Goal: Task Accomplishment & Management: Complete application form

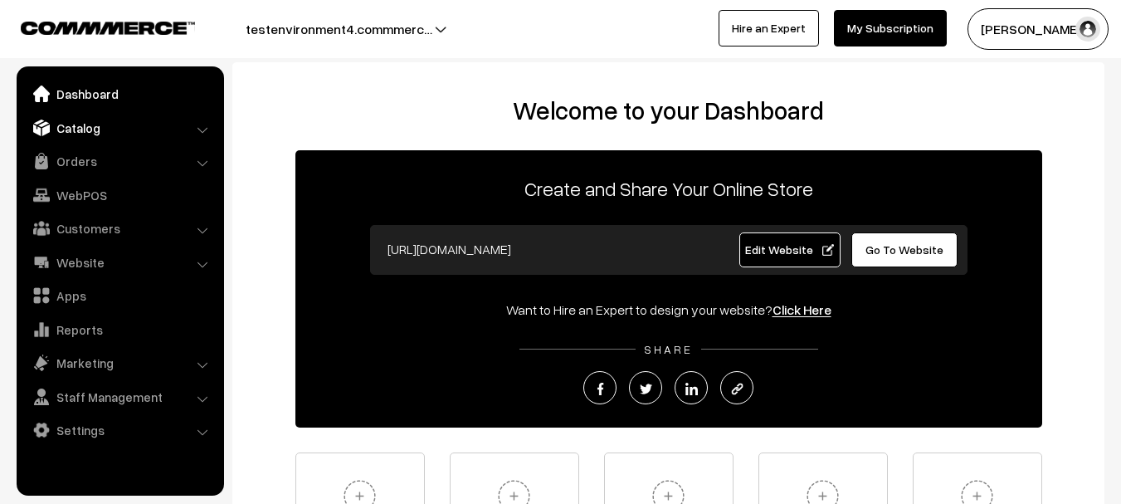
click at [96, 136] on link "Catalog" at bounding box center [119, 128] width 197 height 30
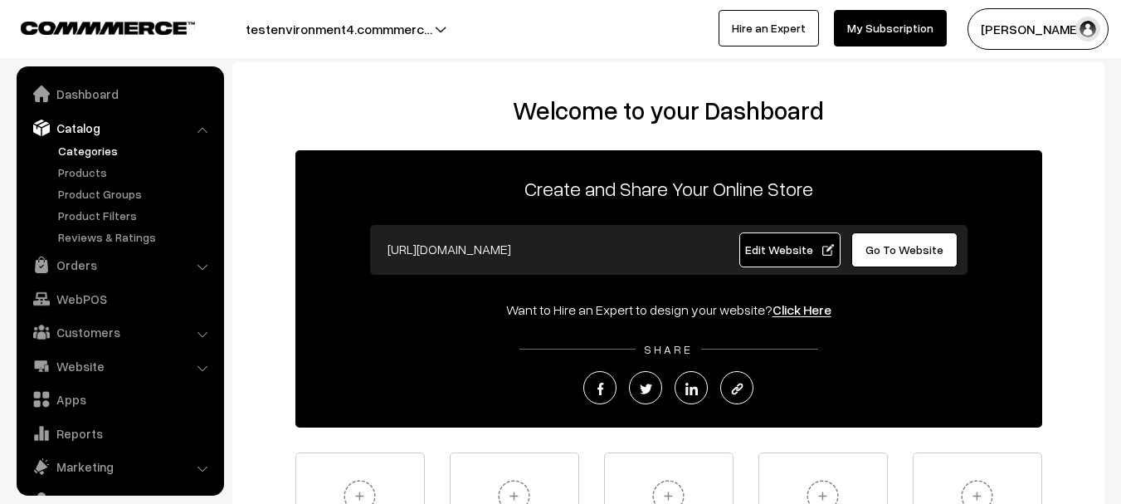
click at [91, 157] on link "Categories" at bounding box center [136, 150] width 164 height 17
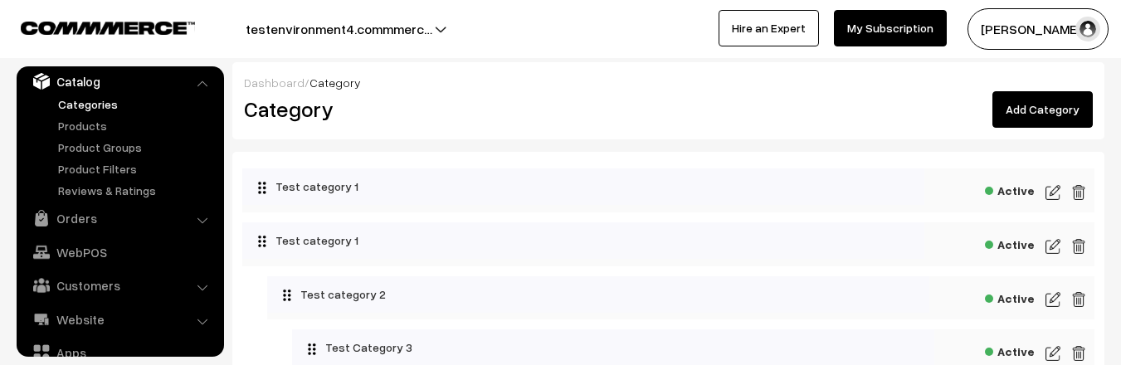
click at [1025, 108] on link "Add Category" at bounding box center [1042, 109] width 100 height 37
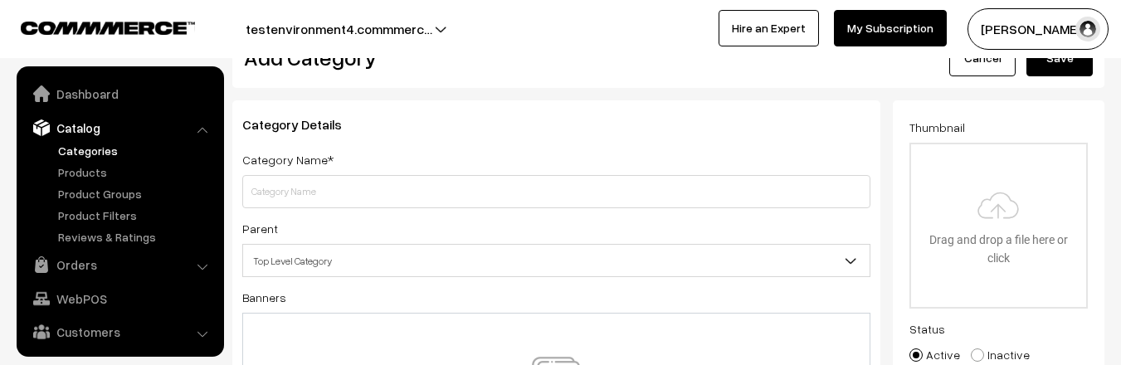
scroll to position [46, 0]
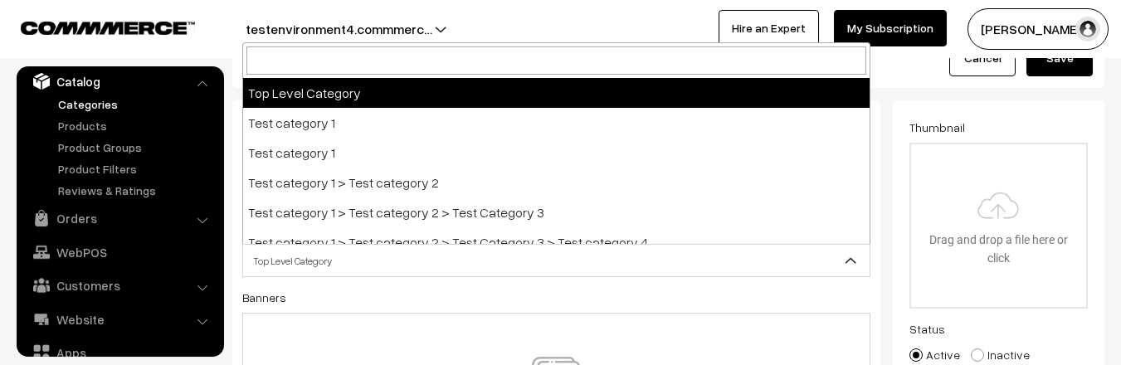
click at [500, 276] on span "Top Level Category" at bounding box center [556, 260] width 627 height 29
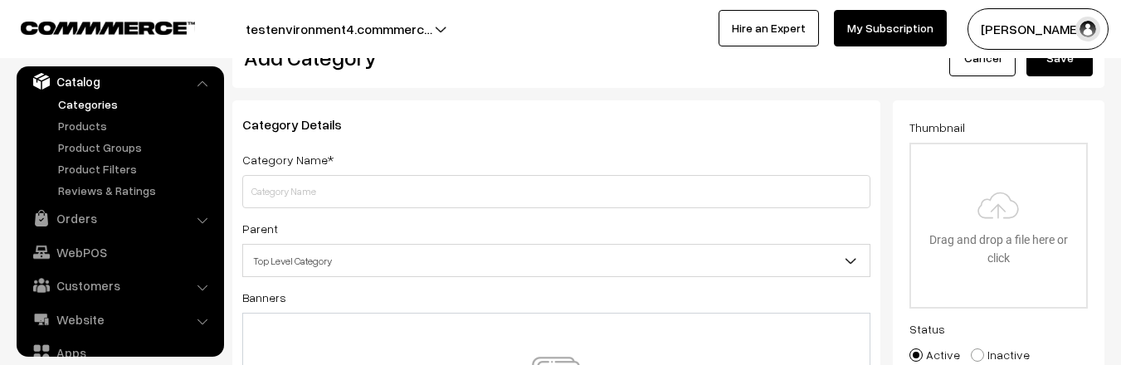
click at [500, 276] on span "Top Level Category" at bounding box center [556, 260] width 627 height 29
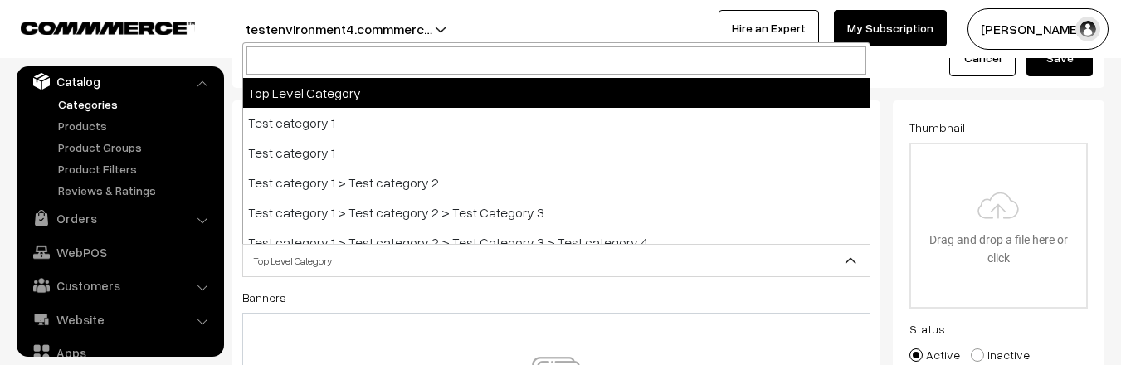
click at [498, 271] on span "Top Level Category" at bounding box center [556, 260] width 627 height 29
click at [498, 283] on div "Category Details Category Name* Parent Top Level Category Test category 1 Test …" at bounding box center [556, 312] width 648 height 424
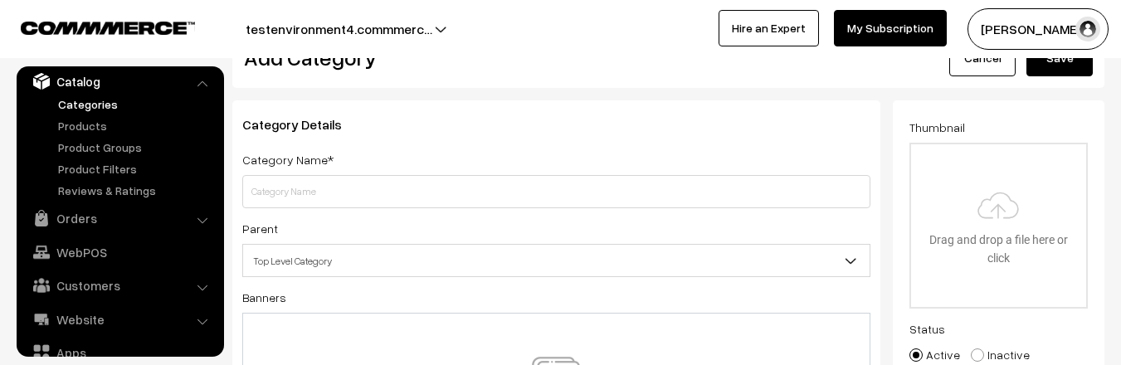
click at [251, 222] on label "Parent" at bounding box center [260, 228] width 36 height 17
copy label "Parent"
click at [354, 240] on div "Parent Top Level Category Test category 1 Test category 1 Test category 1 > Tes…" at bounding box center [556, 247] width 628 height 59
click at [353, 251] on span "Top Level Category" at bounding box center [556, 260] width 627 height 29
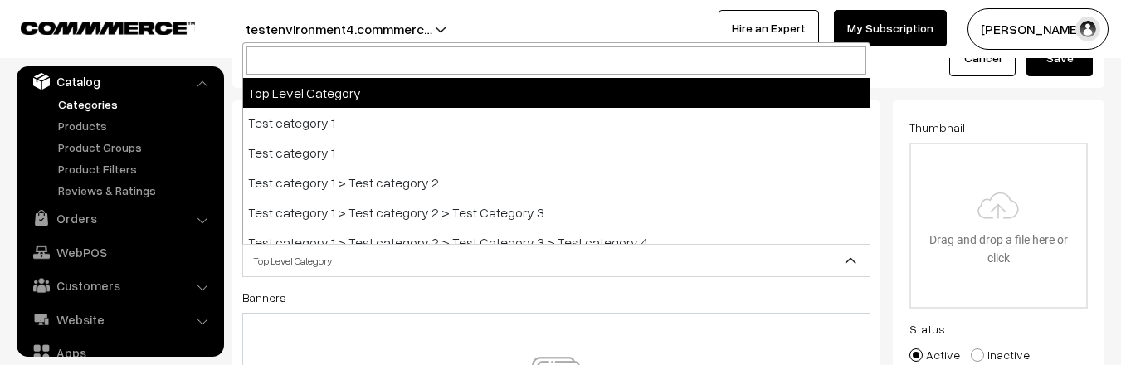
click at [352, 251] on span "Top Level Category" at bounding box center [556, 260] width 627 height 29
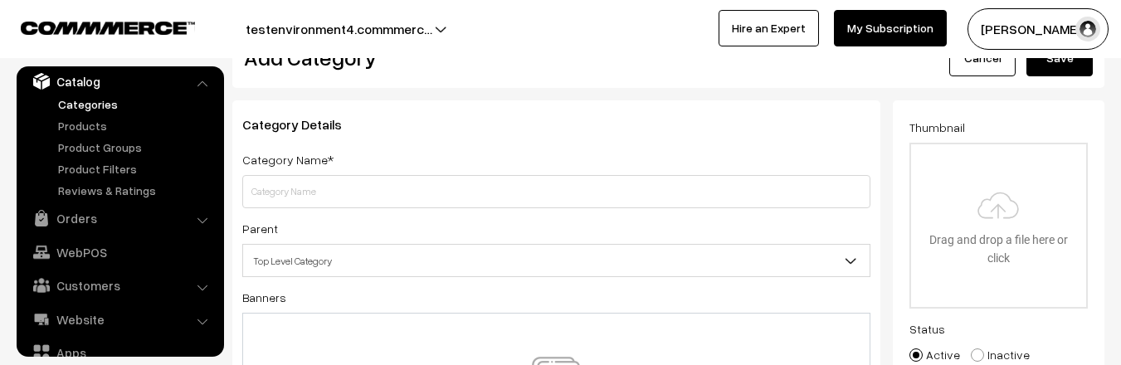
click at [269, 232] on label "Parent" at bounding box center [260, 228] width 36 height 17
click at [267, 232] on label "Parent" at bounding box center [260, 228] width 36 height 17
copy label "Parent"
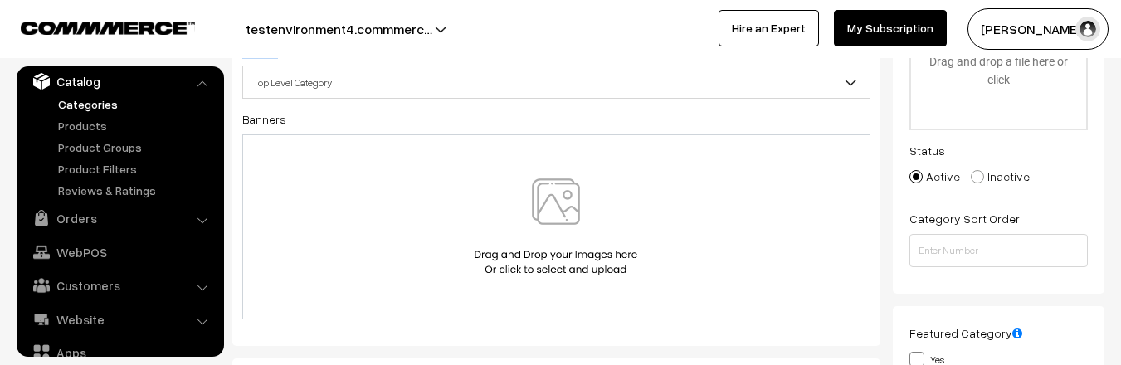
scroll to position [239, 0]
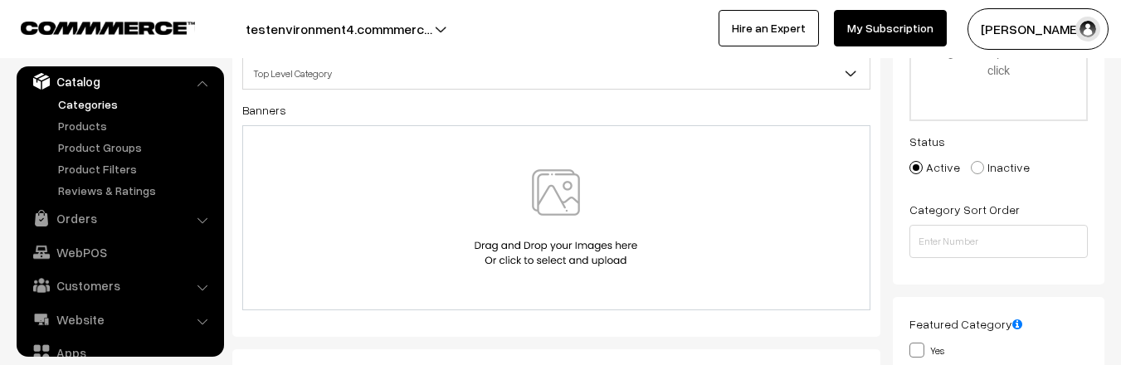
click at [267, 114] on label "Banners" at bounding box center [264, 109] width 44 height 17
copy div "Banners"
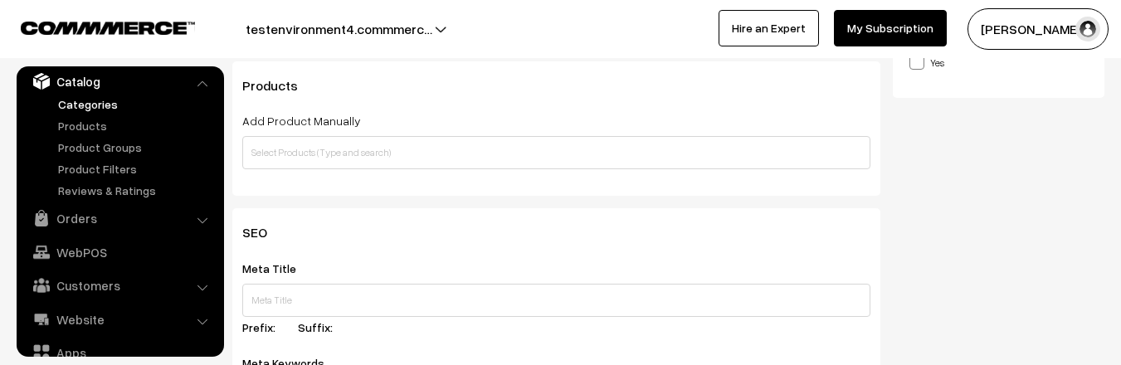
scroll to position [478, 0]
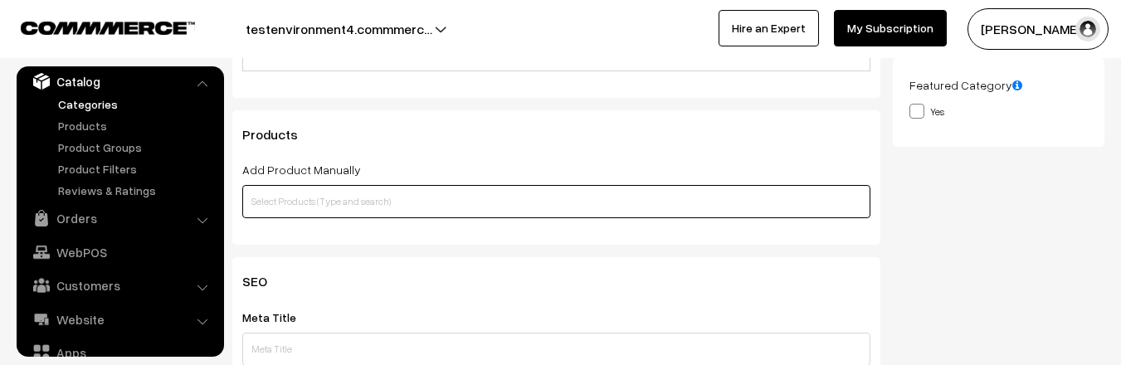
click at [376, 212] on input "text" at bounding box center [556, 201] width 628 height 33
click at [395, 198] on input "text" at bounding box center [556, 201] width 628 height 33
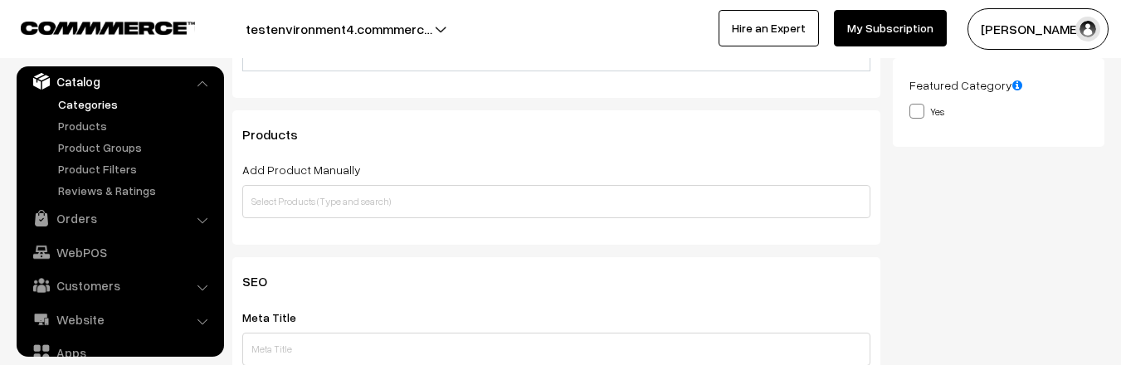
click at [293, 173] on label "Add Product Manually" at bounding box center [301, 169] width 119 height 17
click at [0, 0] on input "Add Product Manually" at bounding box center [0, 0] width 0 height 0
click at [293, 173] on label "Add Product Manually" at bounding box center [301, 169] width 119 height 17
click at [0, 0] on input "Add Product Manually" at bounding box center [0, 0] width 0 height 0
click at [292, 173] on label "Add Product Manually" at bounding box center [301, 169] width 119 height 17
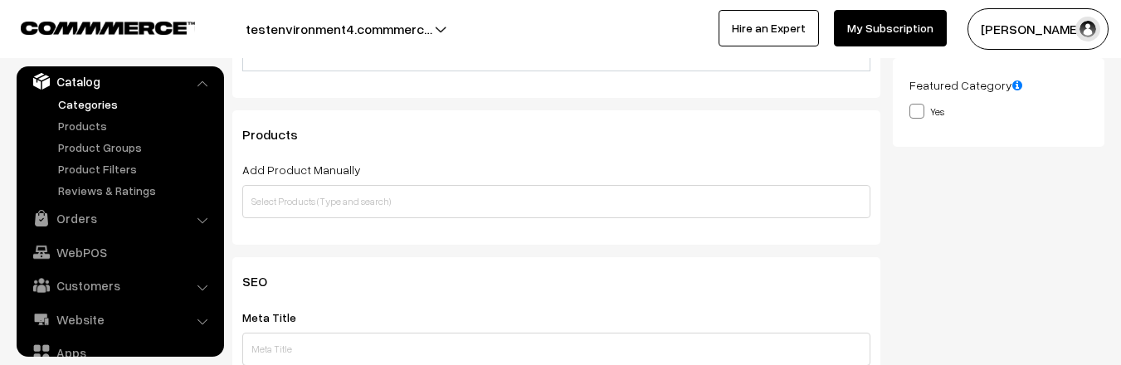
click at [0, 0] on input "Add Product Manually" at bounding box center [0, 0] width 0 height 0
copy div "Add Product Manually"
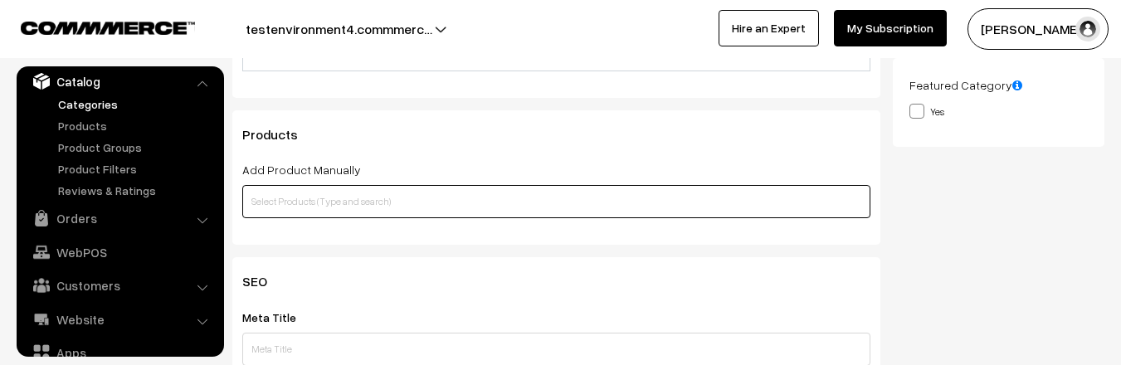
click at [419, 204] on input "text" at bounding box center [556, 201] width 628 height 33
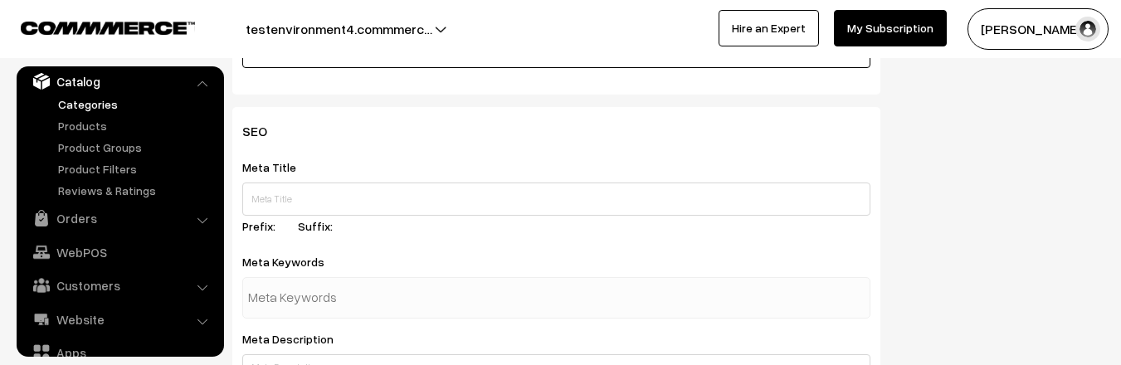
scroll to position [632, 0]
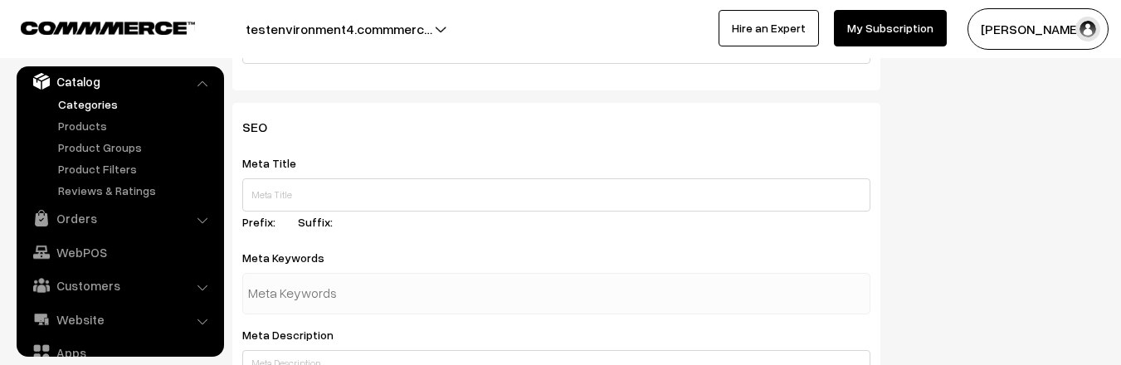
click at [256, 168] on label "Meta Title" at bounding box center [279, 162] width 74 height 17
copy label "Meta Title"
click at [305, 259] on label "Meta Keywords" at bounding box center [293, 257] width 102 height 17
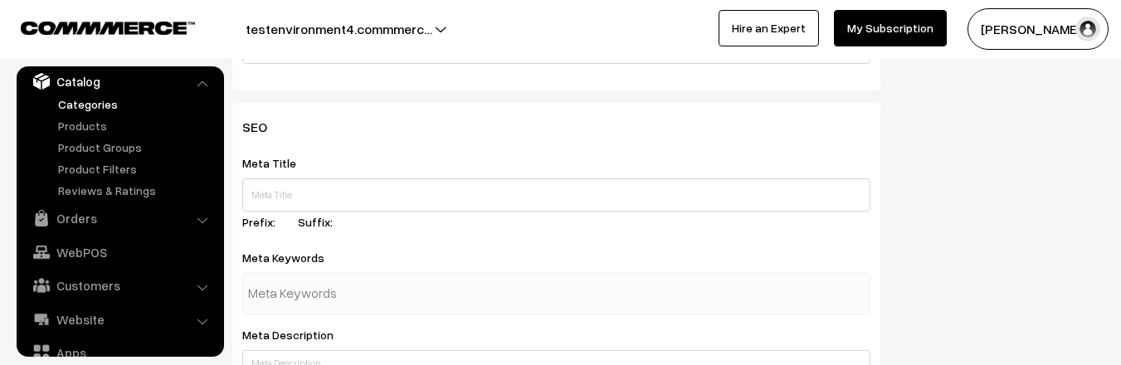
click at [305, 259] on label "Meta Keywords" at bounding box center [293, 257] width 102 height 17
click at [305, 258] on label "Meta Keywords" at bounding box center [293, 257] width 102 height 17
copy div "Meta Keywords"
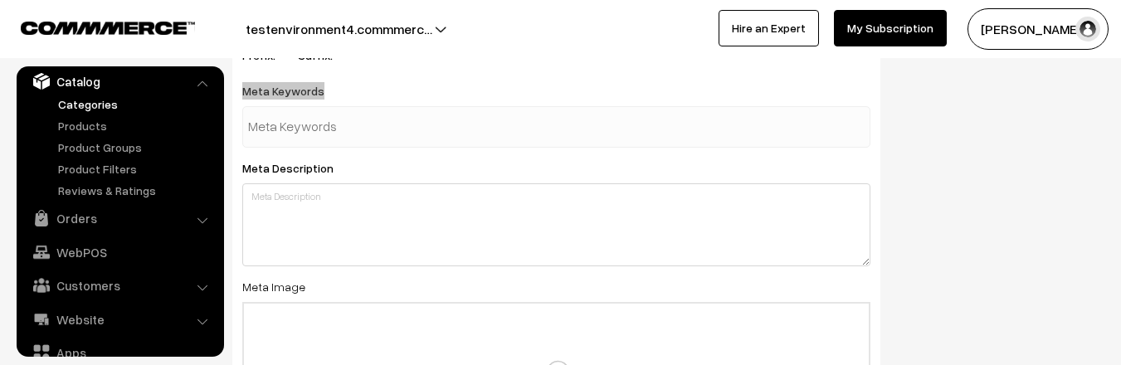
scroll to position [878, 0]
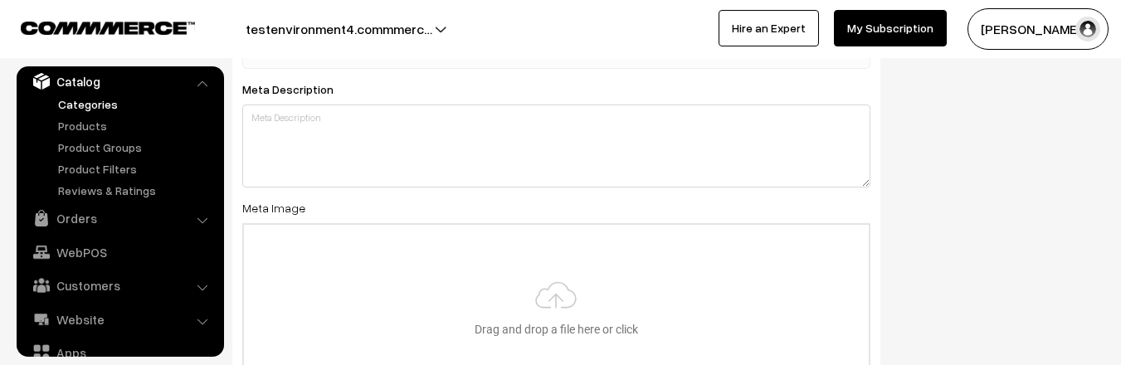
click at [295, 208] on label "Meta Image" at bounding box center [273, 207] width 63 height 17
copy div "Meta Image"
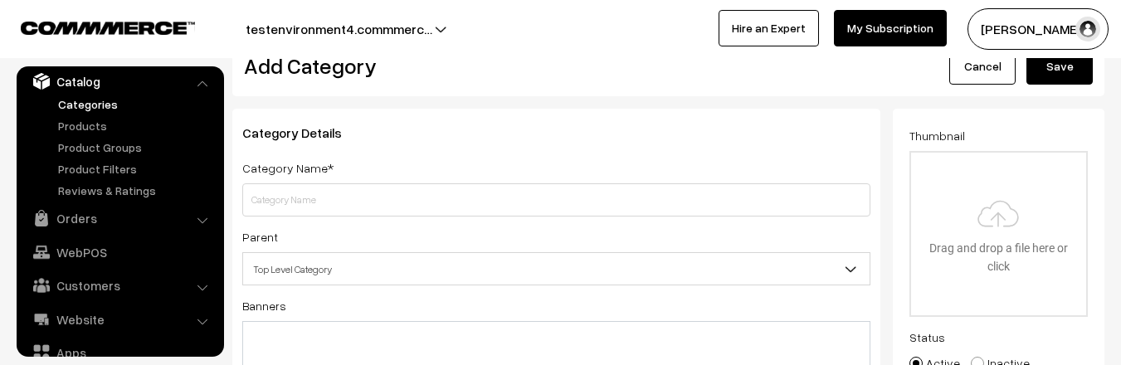
scroll to position [0, 0]
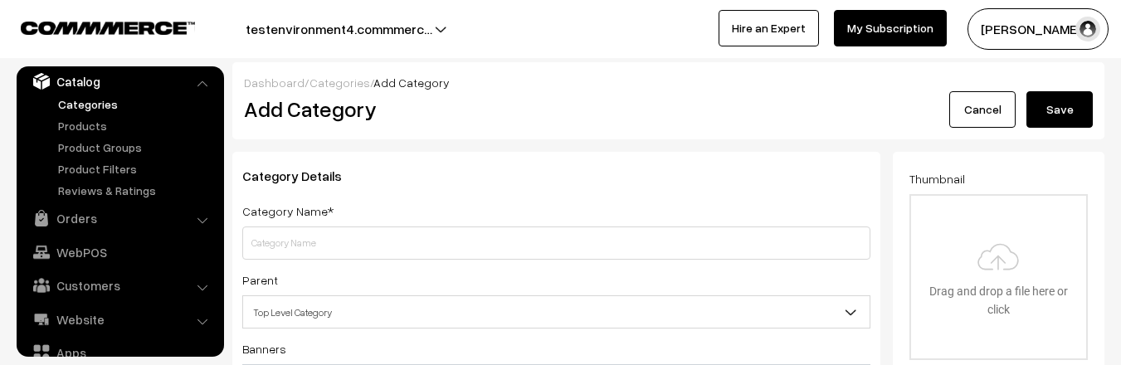
click at [963, 177] on div "Thumbnail Drag and drop a file here or click Ooops, something wrong appended. D…" at bounding box center [998, 264] width 178 height 192
click at [951, 178] on label "Thumbnail" at bounding box center [937, 178] width 56 height 17
copy label "Thumbnail"
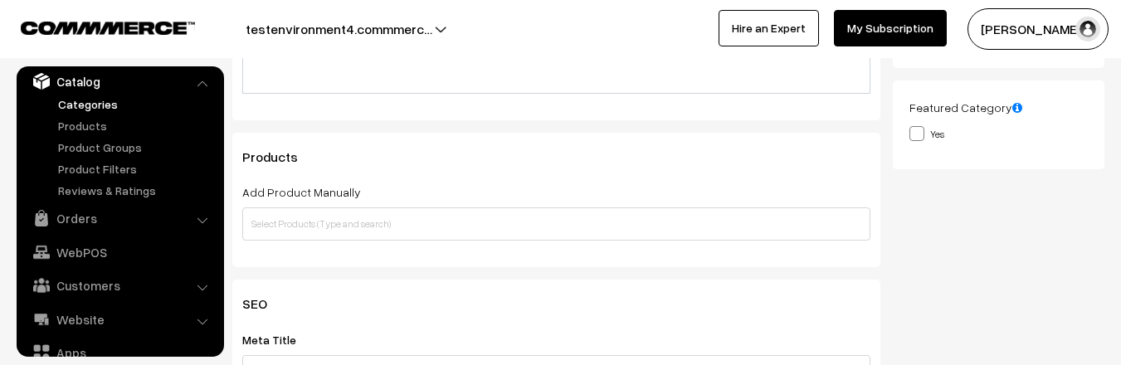
scroll to position [446, 0]
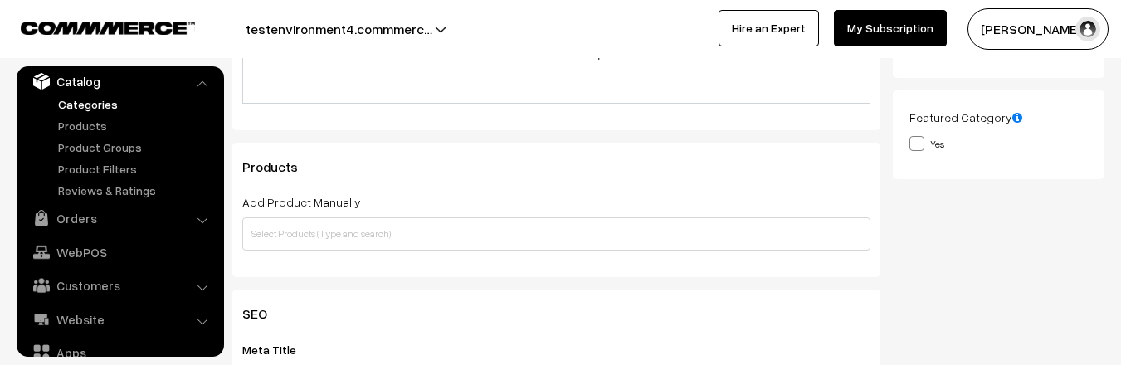
click at [944, 121] on label "Featured Category" at bounding box center [965, 117] width 113 height 17
copy label "Featured Category"
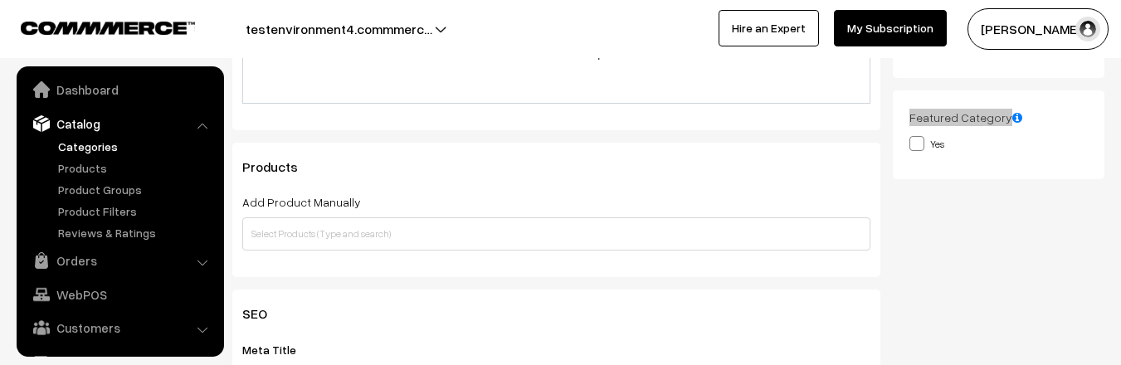
scroll to position [0, 0]
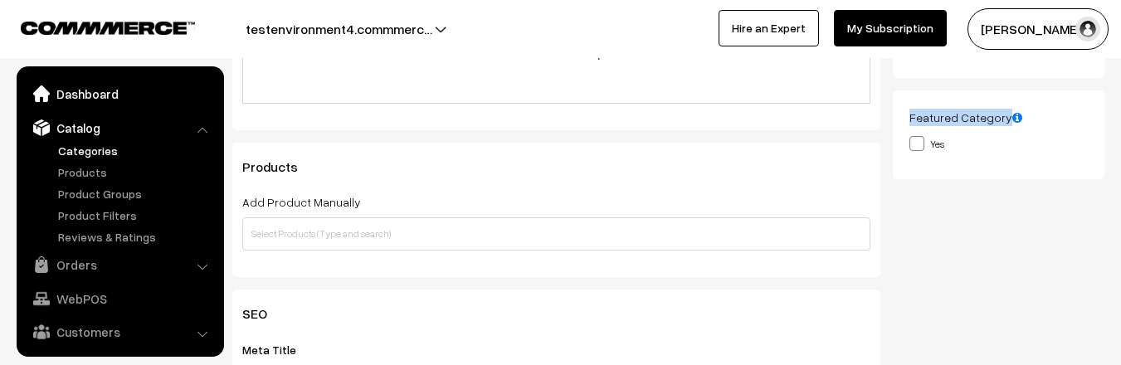
click at [70, 101] on link "Dashboard" at bounding box center [119, 94] width 197 height 30
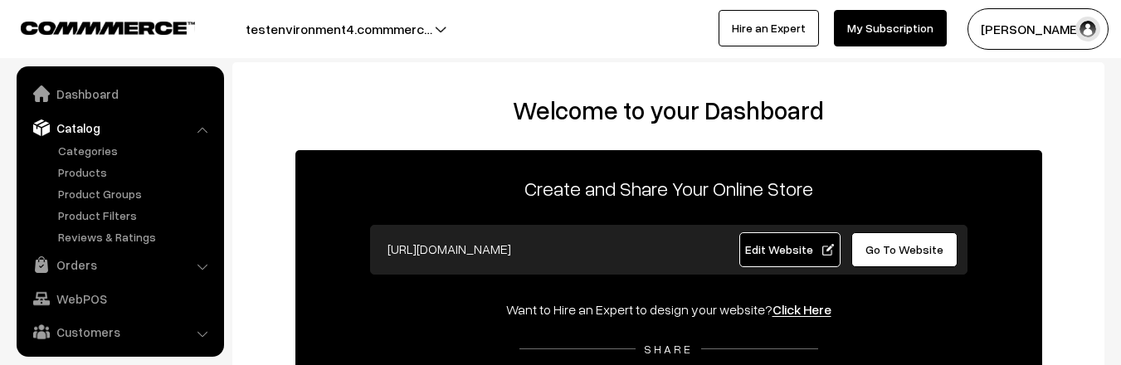
scroll to position [12, 0]
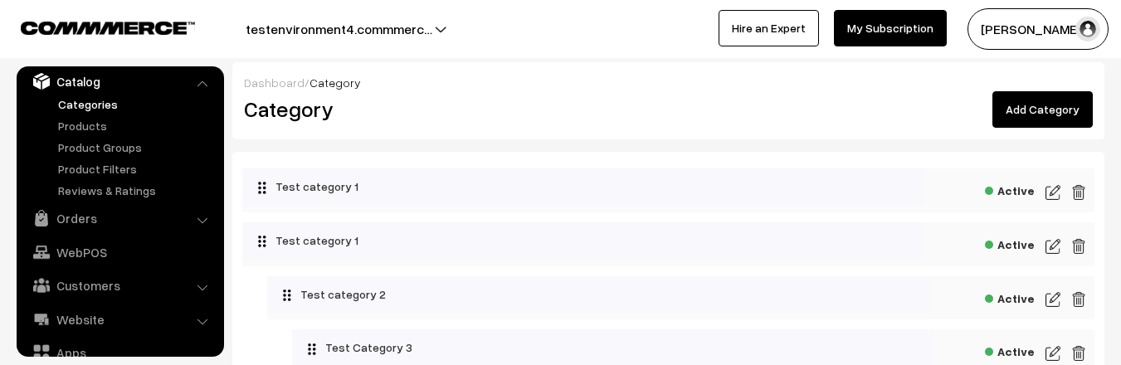
click at [1011, 108] on link "Add Category" at bounding box center [1042, 109] width 100 height 37
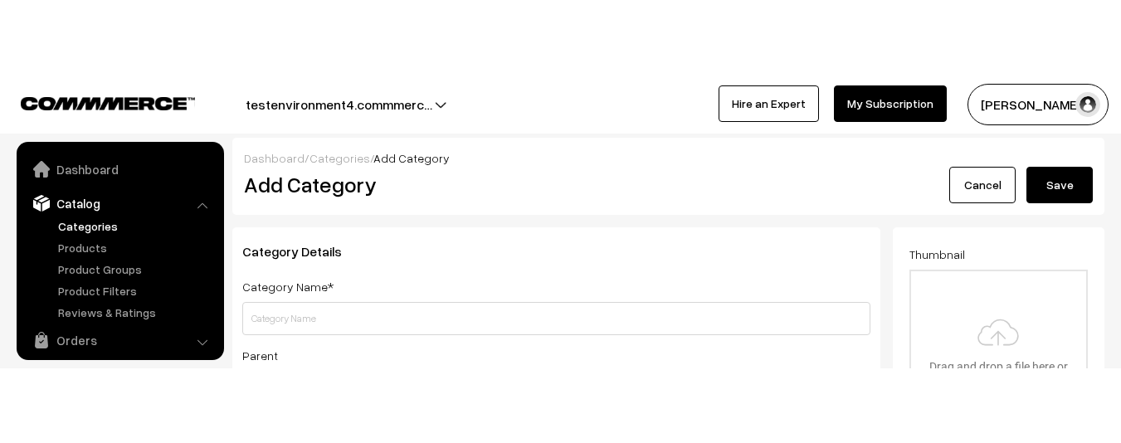
scroll to position [46, 0]
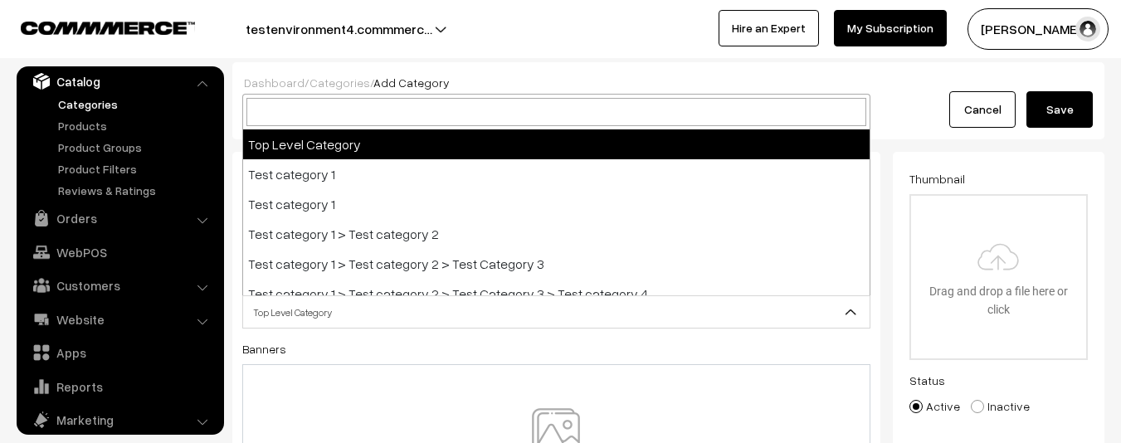
click at [715, 305] on span "Top Level Category" at bounding box center [556, 312] width 627 height 29
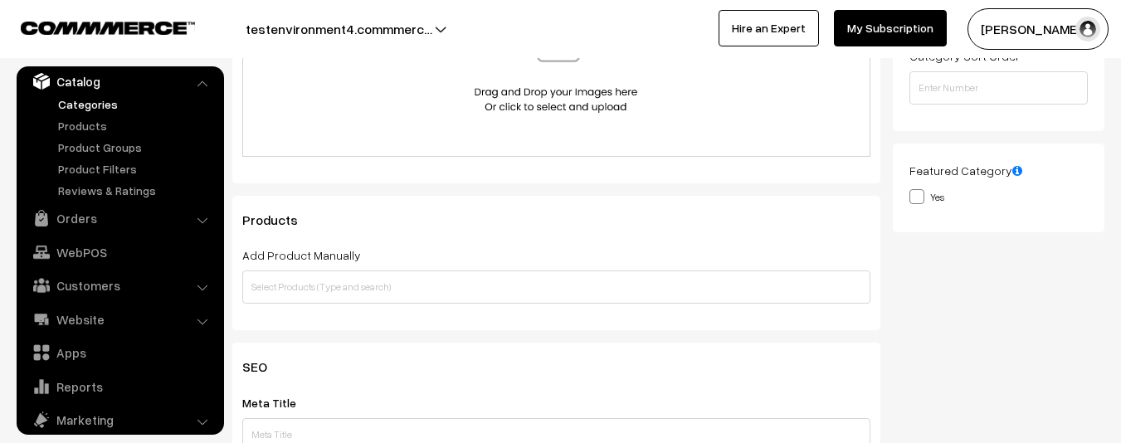
scroll to position [393, 0]
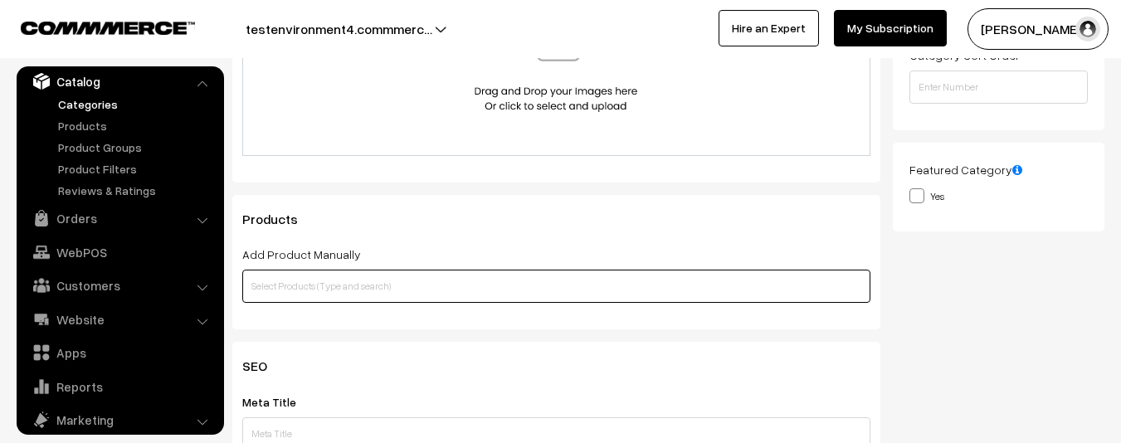
click at [587, 273] on input "text" at bounding box center [556, 286] width 628 height 33
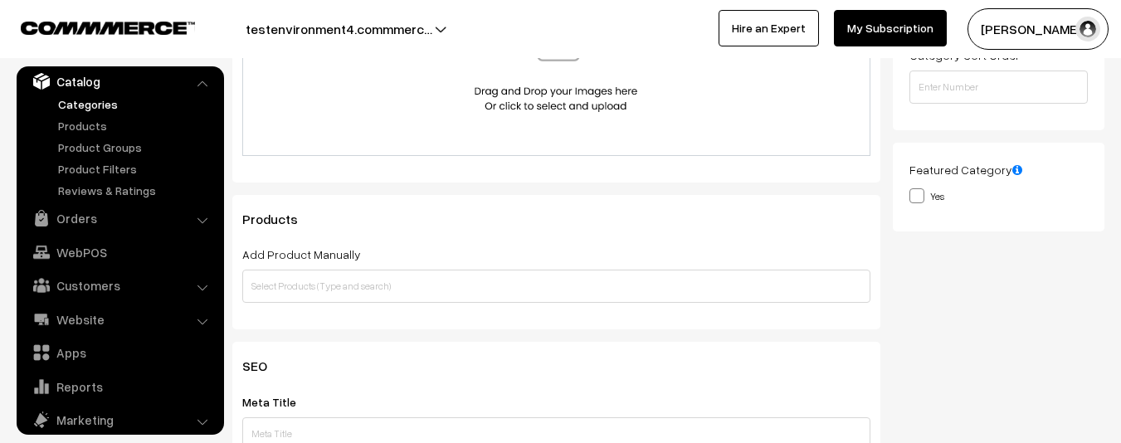
click at [622, 211] on div "Products Add Product Manually Add Product Based on Conditions Products must mat…" at bounding box center [556, 262] width 648 height 134
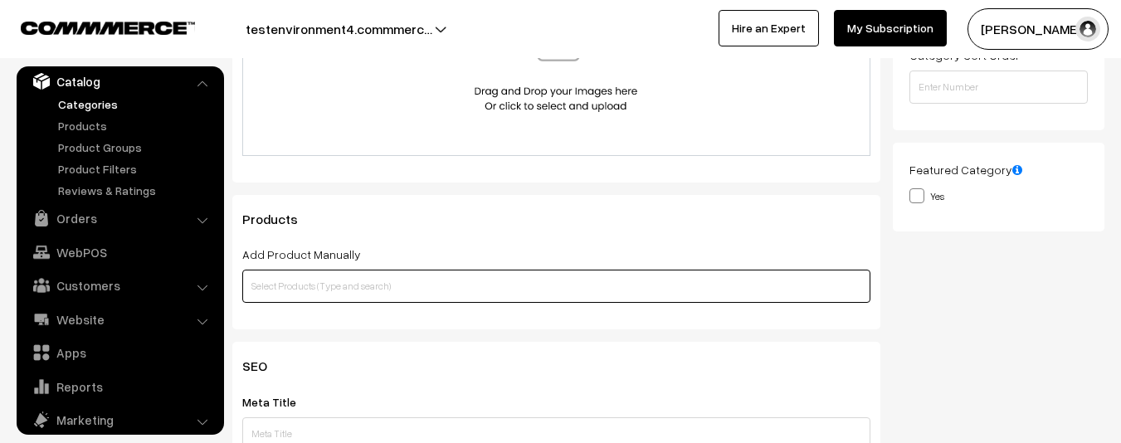
click at [371, 278] on input "text" at bounding box center [556, 286] width 628 height 33
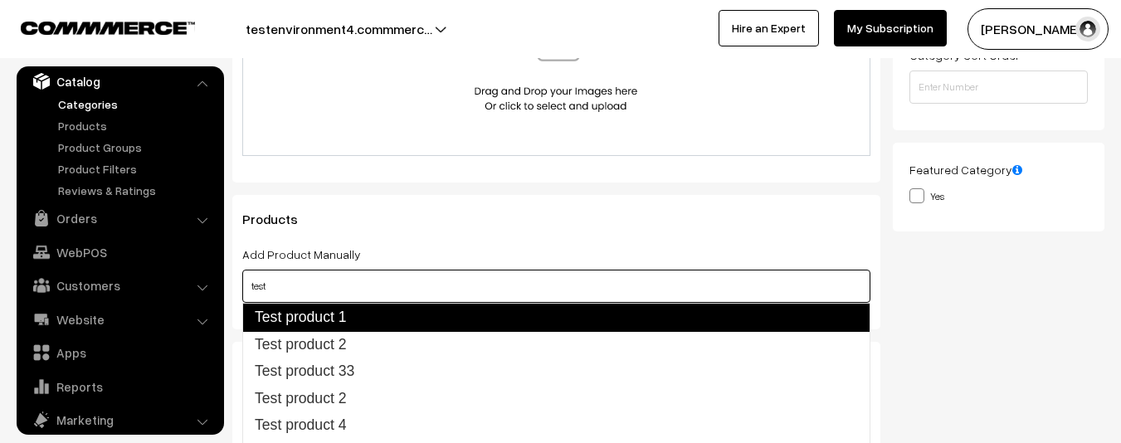
click at [351, 317] on link "Test product 1" at bounding box center [556, 317] width 628 height 28
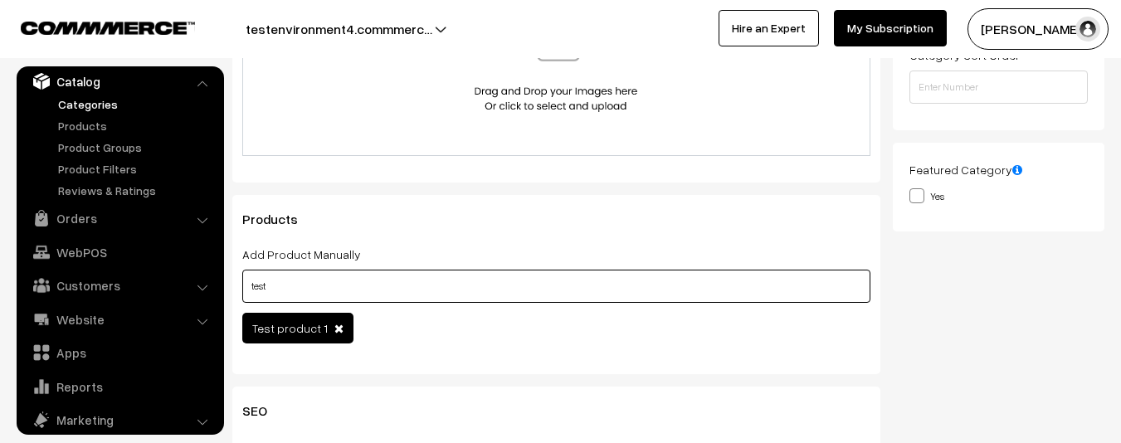
type input "test"
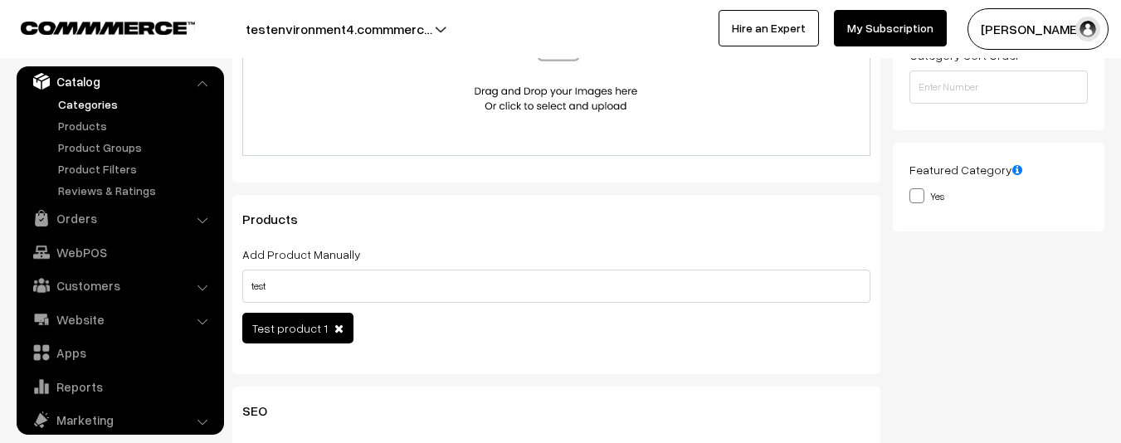
click at [304, 324] on span "Test product 1" at bounding box center [290, 328] width 76 height 14
copy span "Test product 1"
click at [93, 134] on ul "Categories" at bounding box center [120, 147] width 199 height 104
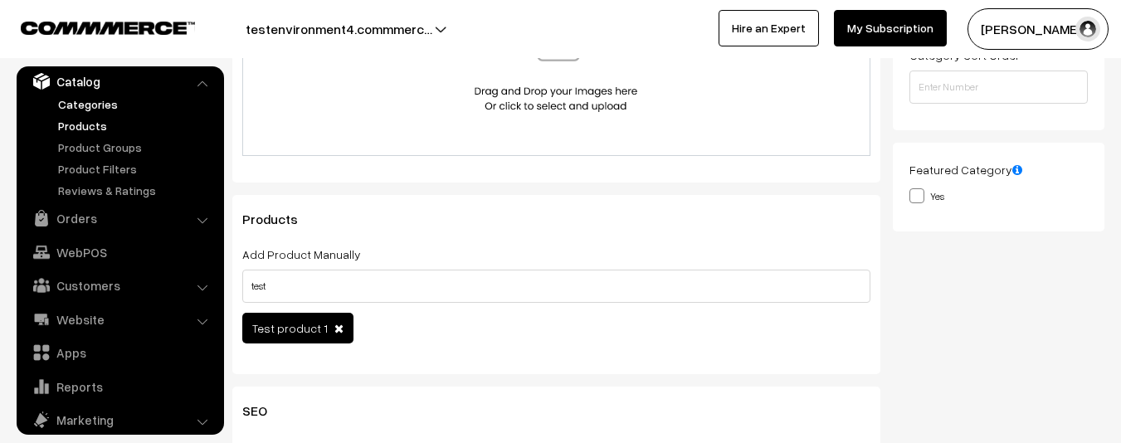
click at [89, 124] on link "Products" at bounding box center [136, 125] width 164 height 17
click at [337, 329] on span "Test product 1" at bounding box center [297, 328] width 111 height 31
click at [334, 329] on span at bounding box center [338, 329] width 9 height 12
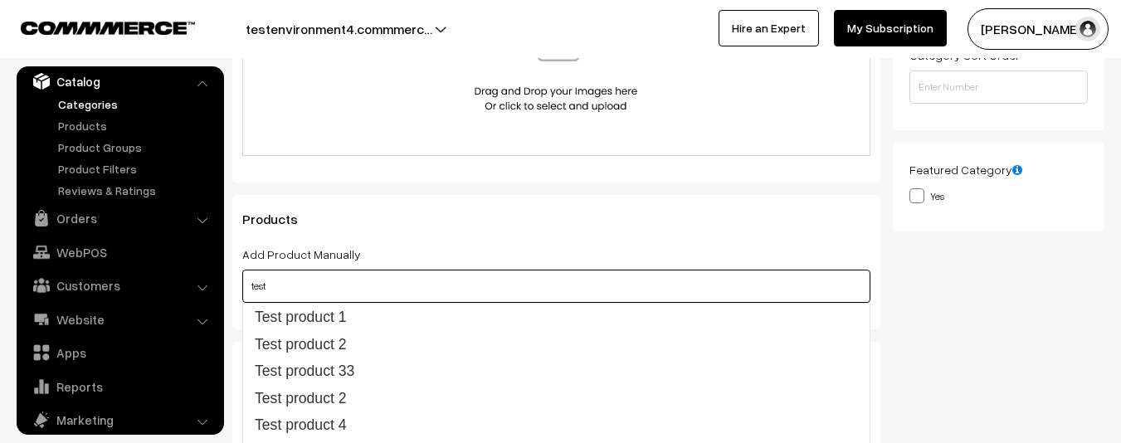
drag, startPoint x: 299, startPoint y: 285, endPoint x: 232, endPoint y: 290, distance: 66.6
click at [232, 290] on div "Products Add Product Manually test Add Product Based on Conditions Products mus…" at bounding box center [556, 262] width 648 height 134
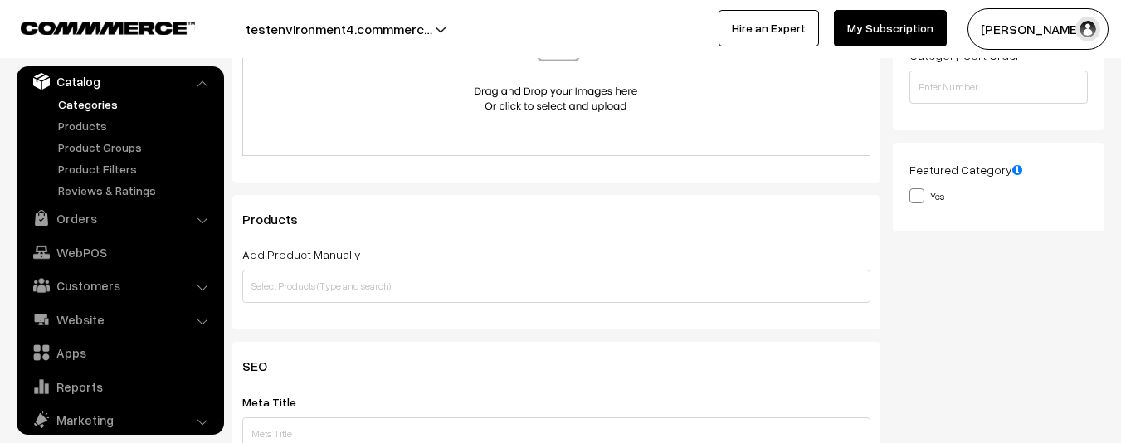
click at [232, 290] on div "Products Add Product Manually Add Product Based on Conditions Products must mat…" at bounding box center [556, 262] width 648 height 134
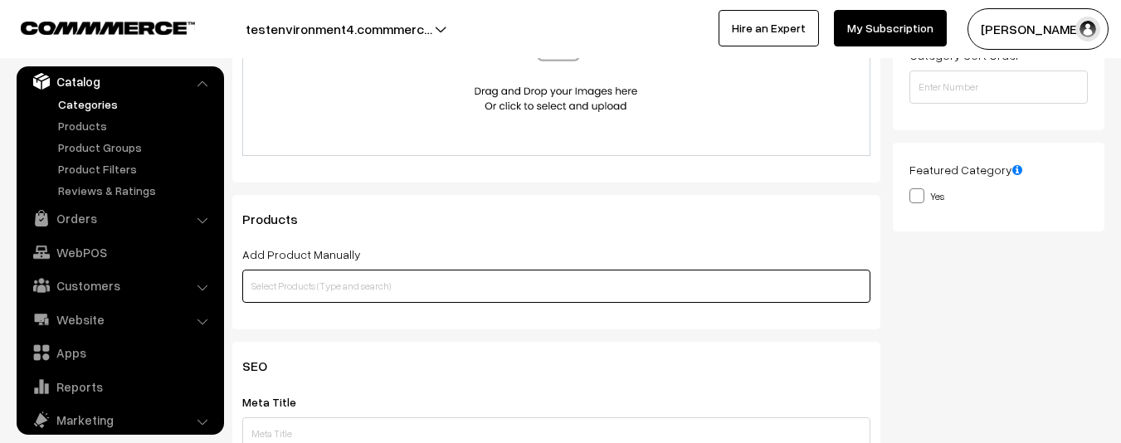
click at [248, 289] on input "text" at bounding box center [556, 286] width 628 height 33
paste input "add duplicate product"
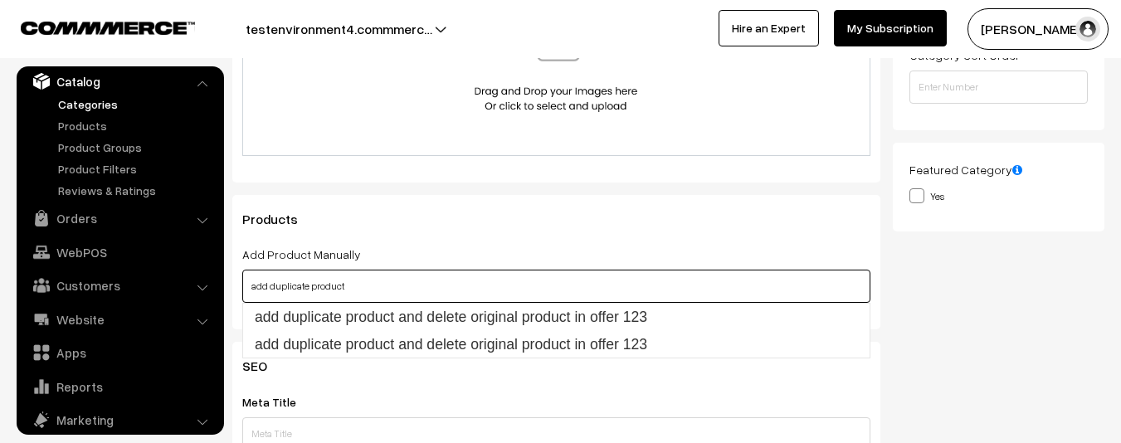
type input "add duplicate product"
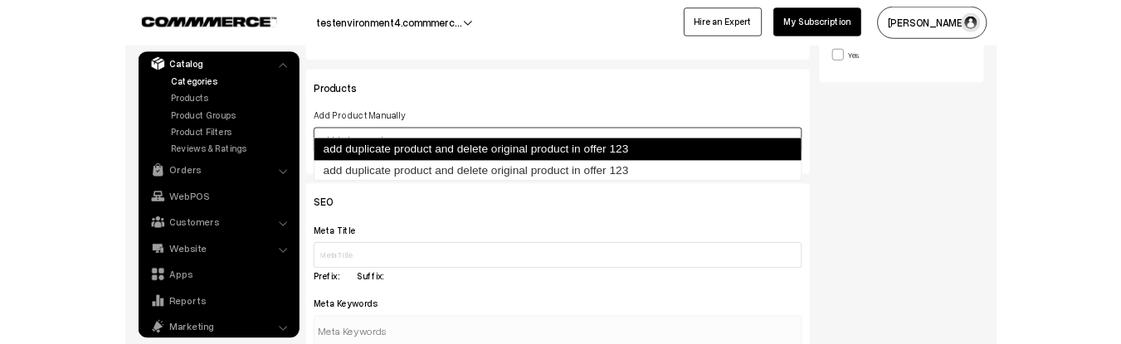
scroll to position [512, 0]
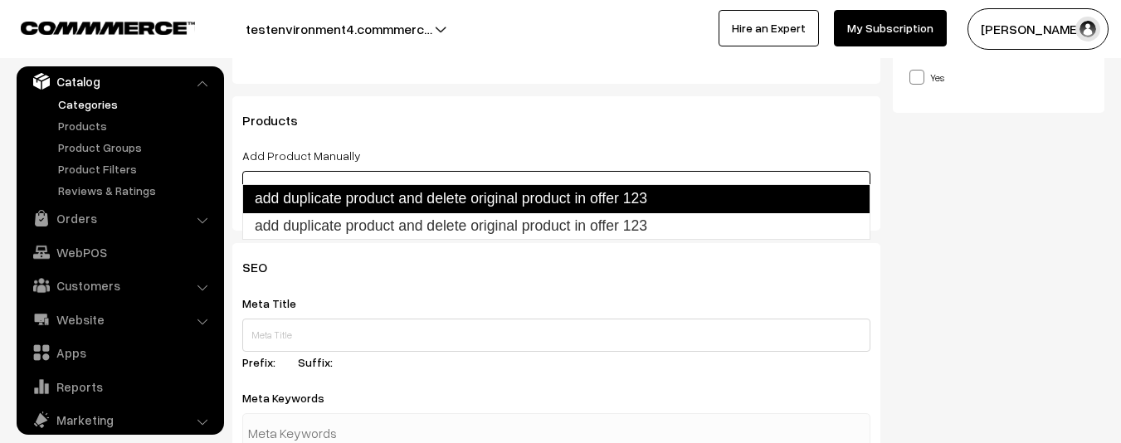
click at [432, 199] on link "add duplicate product and delete original product in offer 123" at bounding box center [556, 198] width 628 height 28
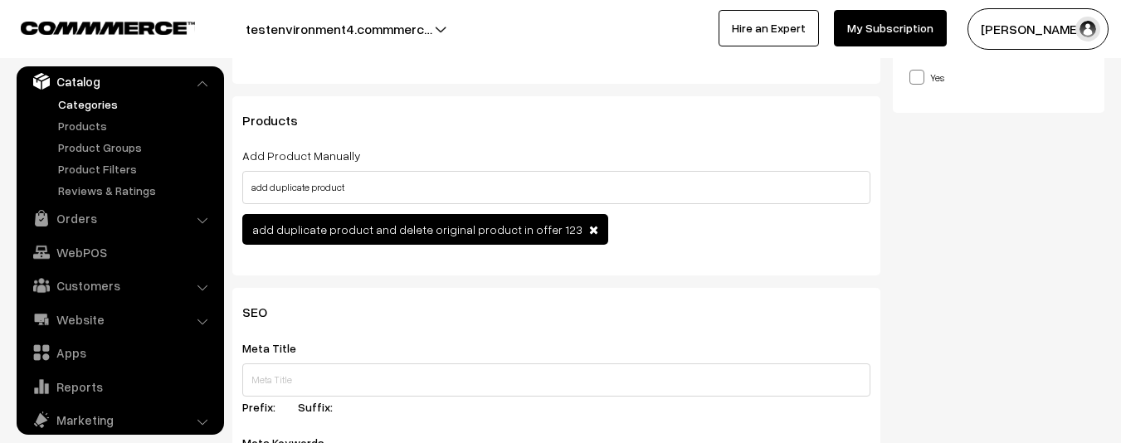
click at [589, 234] on span at bounding box center [593, 230] width 9 height 12
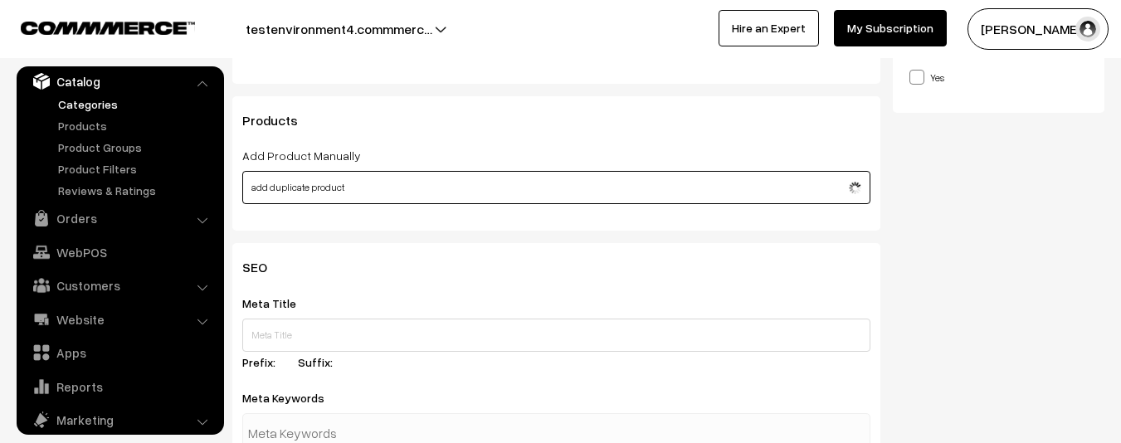
click at [529, 203] on input "add duplicate product" at bounding box center [556, 187] width 628 height 33
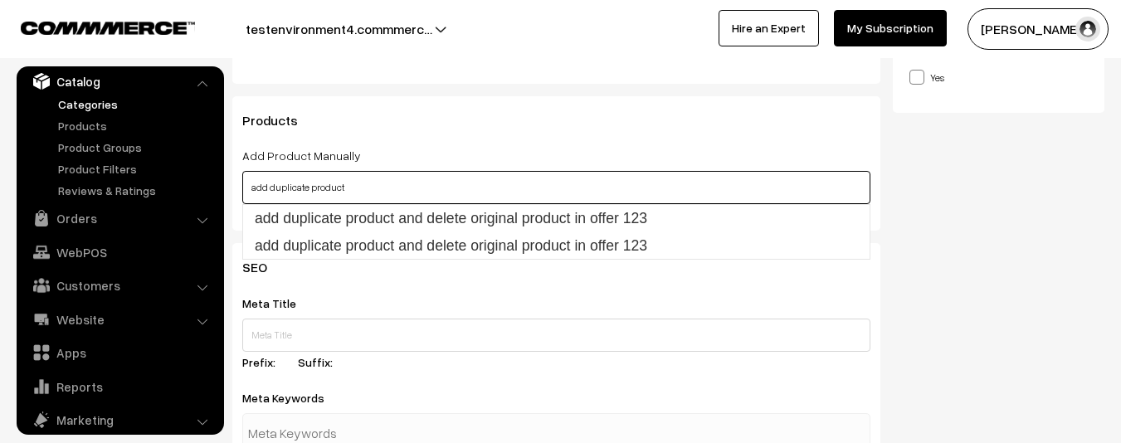
drag, startPoint x: 501, startPoint y: 187, endPoint x: 301, endPoint y: 183, distance: 200.0
click at [301, 183] on input "add duplicate product" at bounding box center [556, 187] width 628 height 33
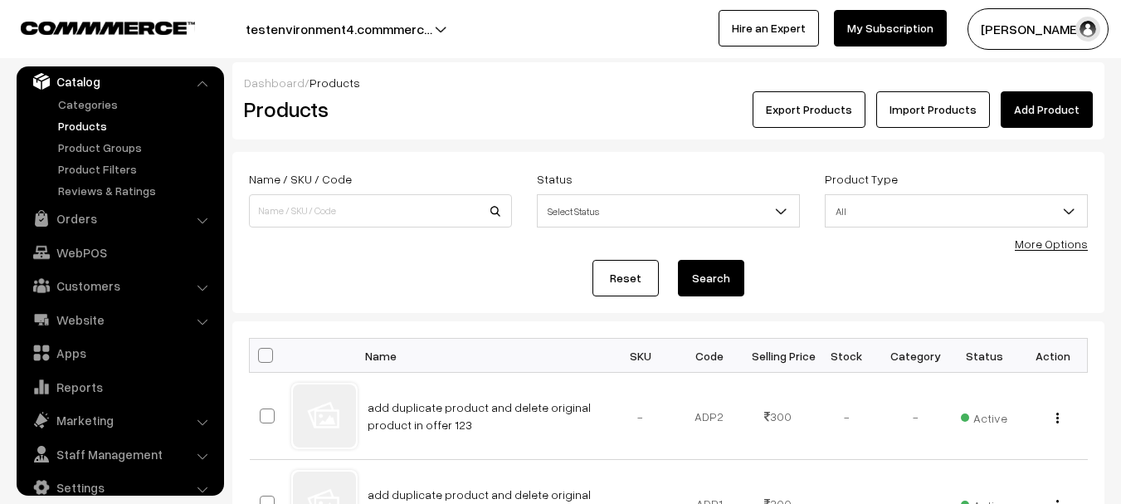
scroll to position [13, 0]
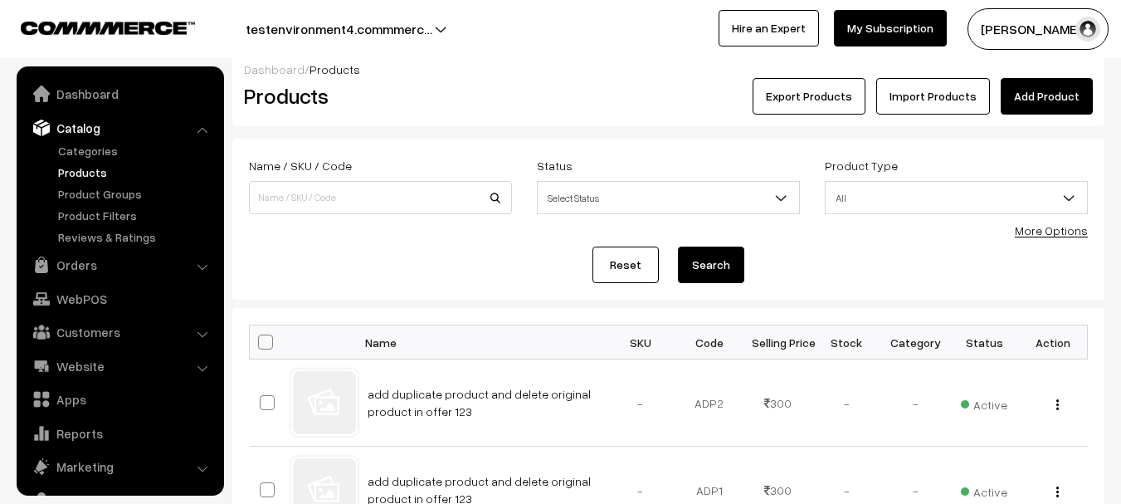
scroll to position [46, 0]
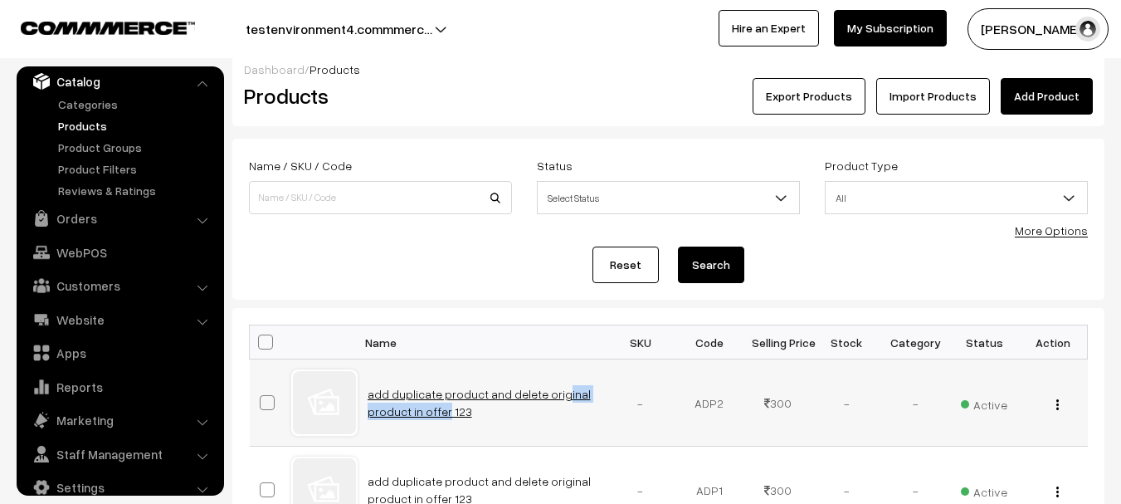
copy link "add duplicate product"
drag, startPoint x: 360, startPoint y: 388, endPoint x: 474, endPoint y: 392, distance: 113.7
click at [474, 392] on td "add duplicate product and delete original product in offer 123" at bounding box center [482, 402] width 249 height 87
